Goal: Task Accomplishment & Management: Manage account settings

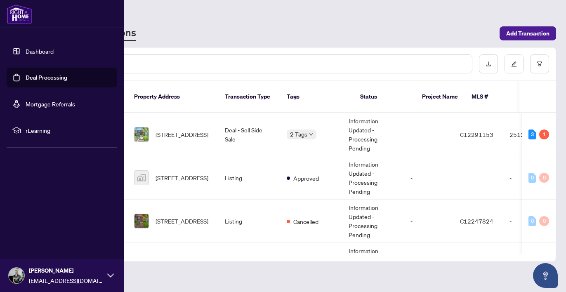
click at [34, 54] on link "Dashboard" at bounding box center [40, 50] width 28 height 7
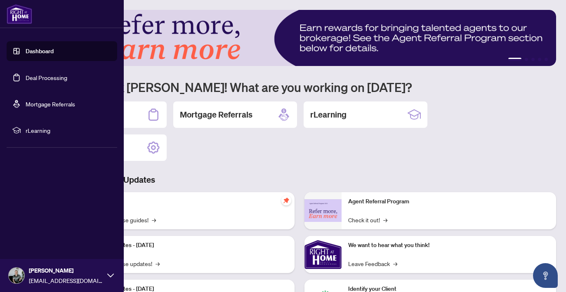
click at [43, 55] on link "Dashboard" at bounding box center [40, 50] width 28 height 7
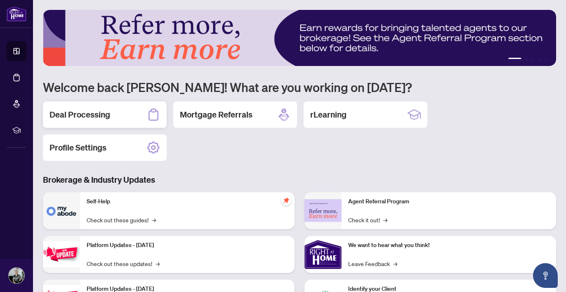
click at [68, 112] on h2 "Deal Processing" at bounding box center [80, 115] width 61 height 12
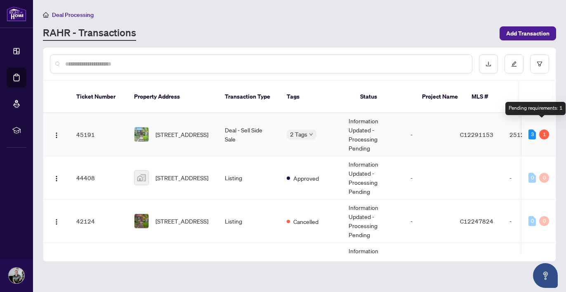
click at [541, 130] on div "1" at bounding box center [544, 135] width 10 height 10
click at [446, 124] on td "-" at bounding box center [429, 134] width 50 height 43
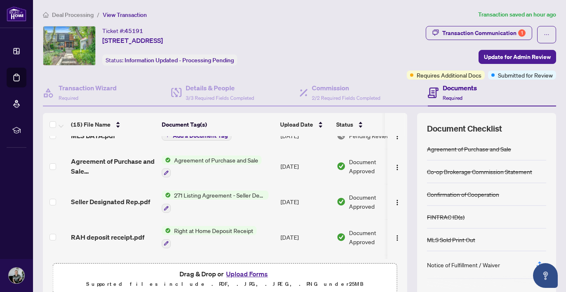
scroll to position [146, 0]
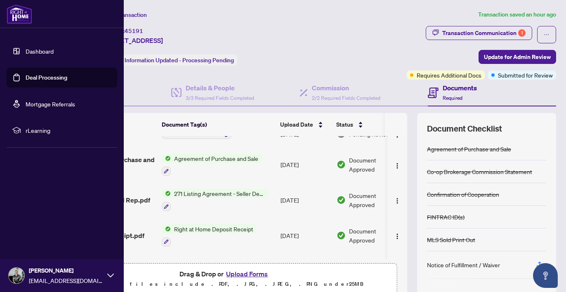
click at [28, 52] on link "Dashboard" at bounding box center [40, 50] width 28 height 7
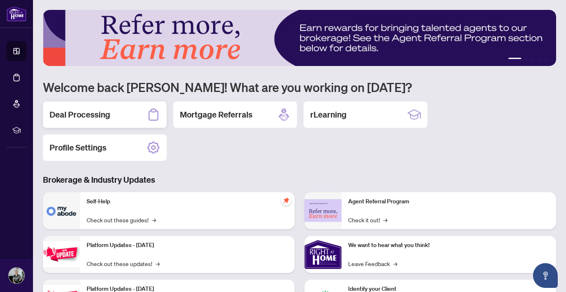
click at [78, 114] on h2 "Deal Processing" at bounding box center [80, 115] width 61 height 12
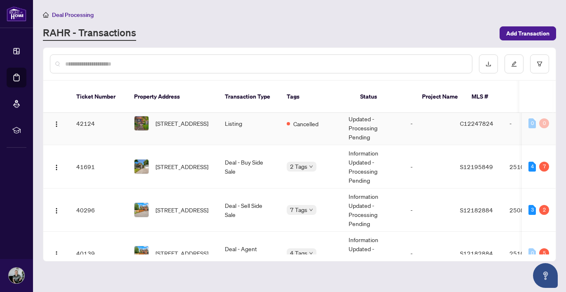
scroll to position [97, 0]
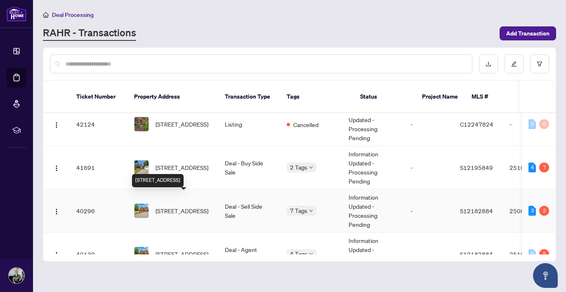
click at [189, 206] on span "[STREET_ADDRESS]" at bounding box center [182, 210] width 53 height 9
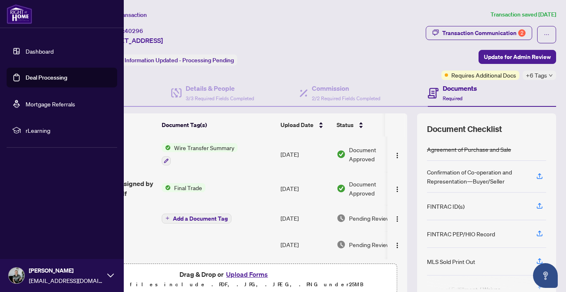
click at [26, 52] on link "Dashboard" at bounding box center [40, 50] width 28 height 7
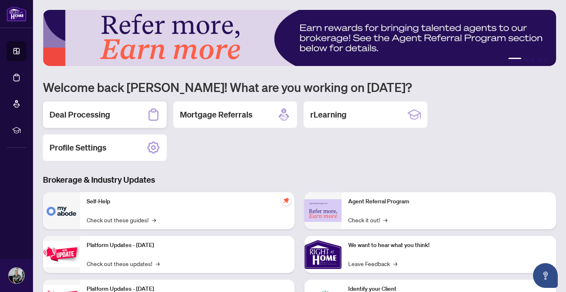
click at [93, 104] on div "Deal Processing" at bounding box center [105, 114] width 124 height 26
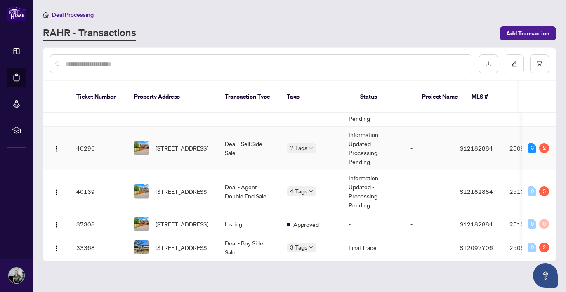
scroll to position [164, 0]
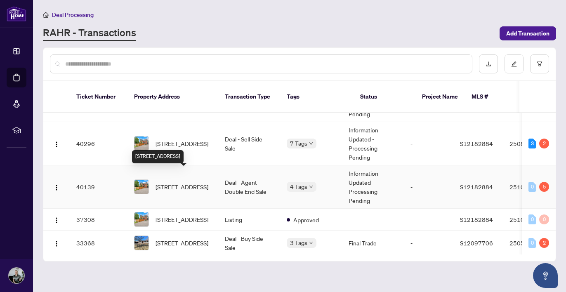
click at [191, 182] on span "[STREET_ADDRESS]" at bounding box center [182, 186] width 53 height 9
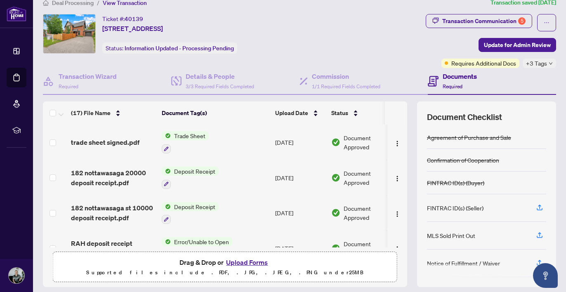
scroll to position [0, 0]
click at [509, 17] on div "Transaction Communication 5" at bounding box center [483, 20] width 83 height 13
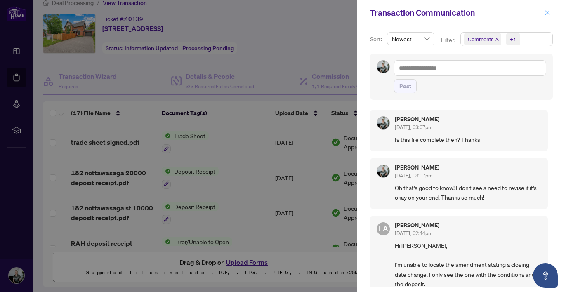
click at [546, 13] on icon "close" at bounding box center [548, 13] width 6 height 6
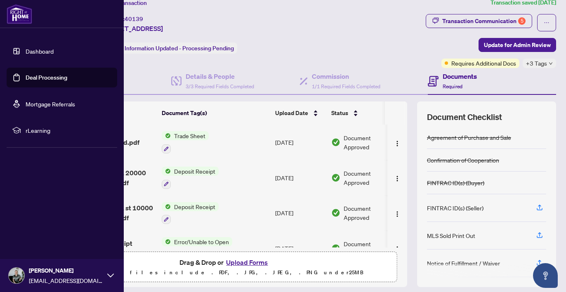
click at [35, 55] on link "Dashboard" at bounding box center [40, 50] width 28 height 7
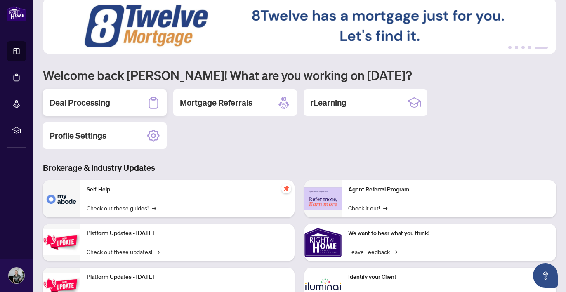
click at [113, 102] on div "Deal Processing" at bounding box center [105, 103] width 124 height 26
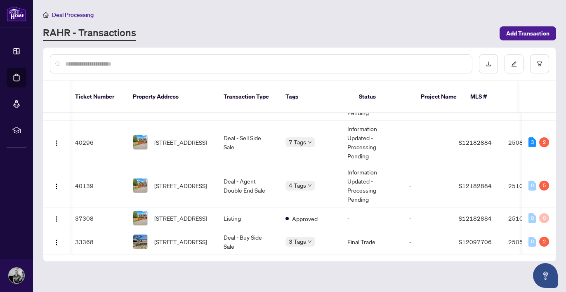
scroll to position [171, 1]
click at [173, 214] on span "[STREET_ADDRESS]" at bounding box center [180, 218] width 53 height 9
